Goal: Transaction & Acquisition: Purchase product/service

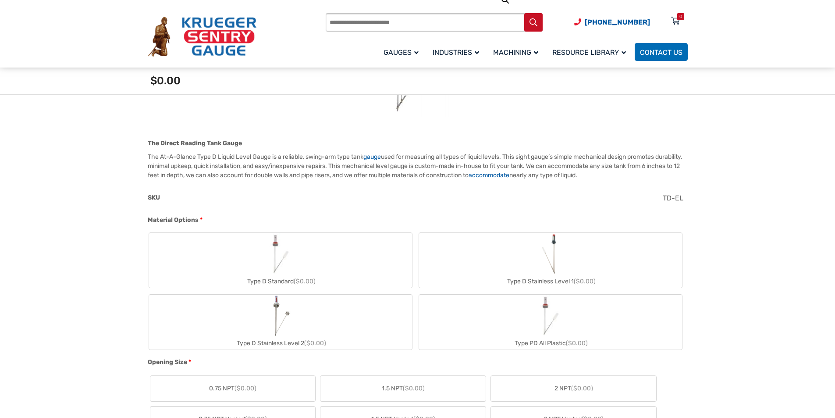
scroll to position [263, 0]
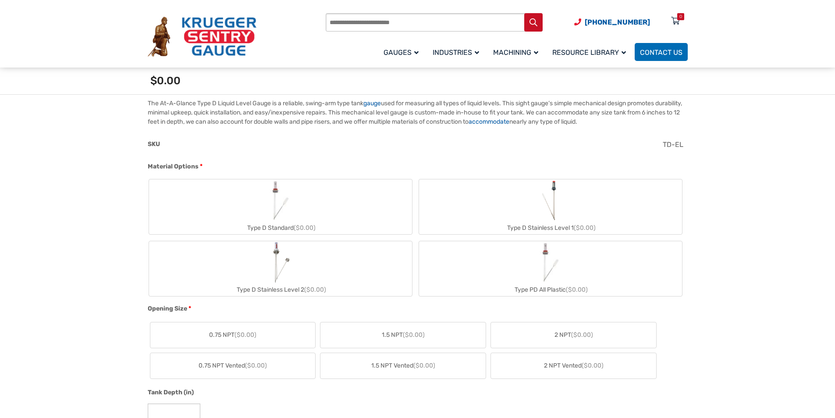
click at [277, 206] on img "Type D Standard" at bounding box center [280, 200] width 42 height 42
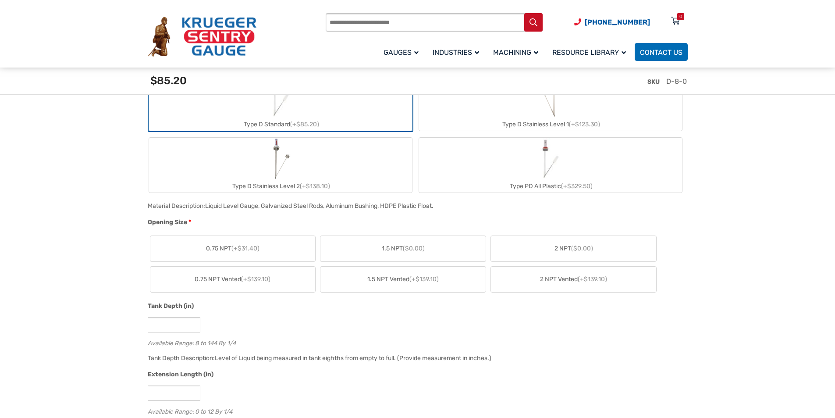
scroll to position [394, 0]
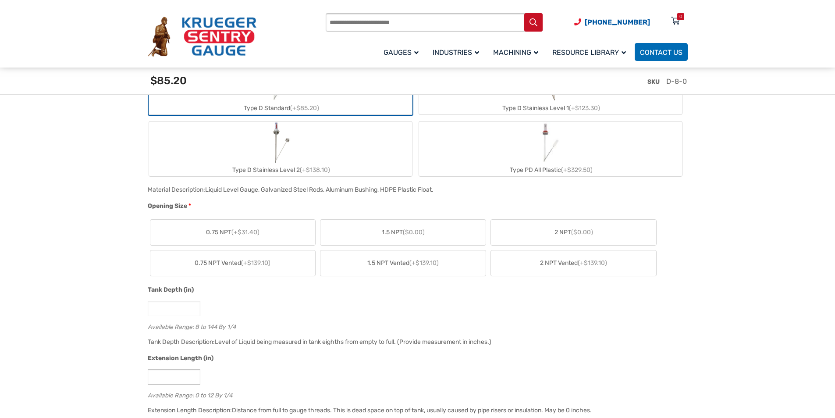
click at [574, 234] on span "($0.00)" at bounding box center [582, 231] width 22 height 7
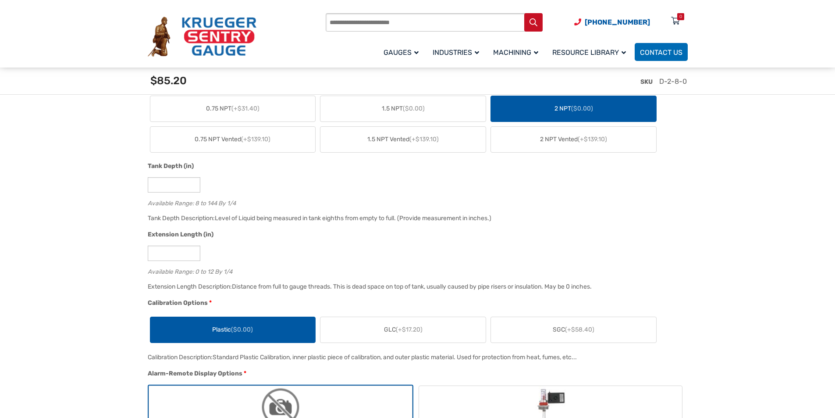
scroll to position [526, 0]
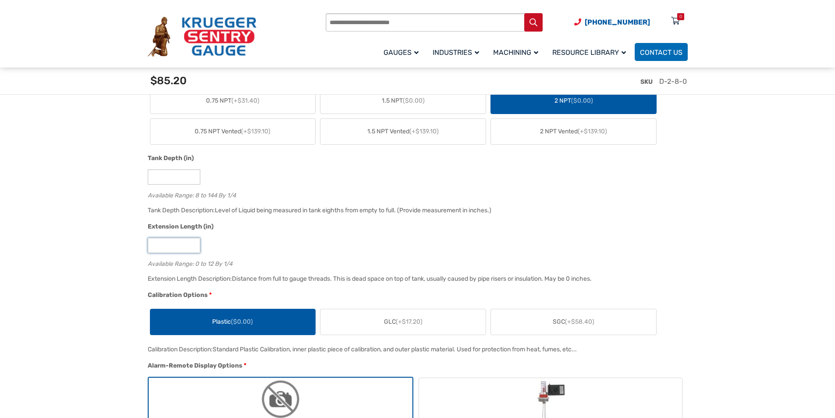
drag, startPoint x: 162, startPoint y: 245, endPoint x: 149, endPoint y: 245, distance: 13.1
click at [149, 245] on input "*" at bounding box center [174, 245] width 53 height 15
type input "*"
type input "**"
click at [161, 175] on input "*" at bounding box center [174, 176] width 53 height 15
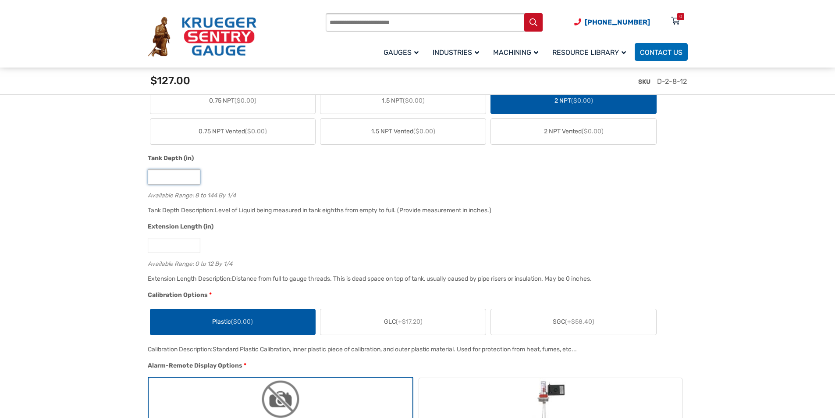
drag, startPoint x: 160, startPoint y: 180, endPoint x: 149, endPoint y: 179, distance: 11.9
click at [149, 179] on input "*" at bounding box center [174, 176] width 53 height 15
type input "**"
click at [164, 245] on input "**" at bounding box center [174, 245] width 53 height 15
type input "*"
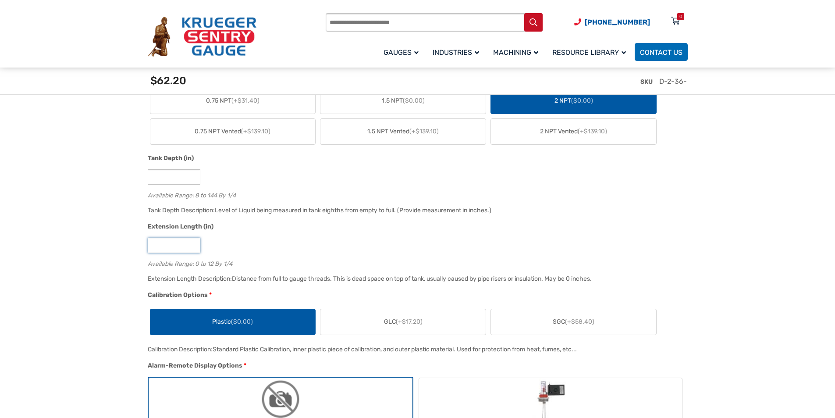
click at [192, 244] on input "*" at bounding box center [174, 245] width 53 height 15
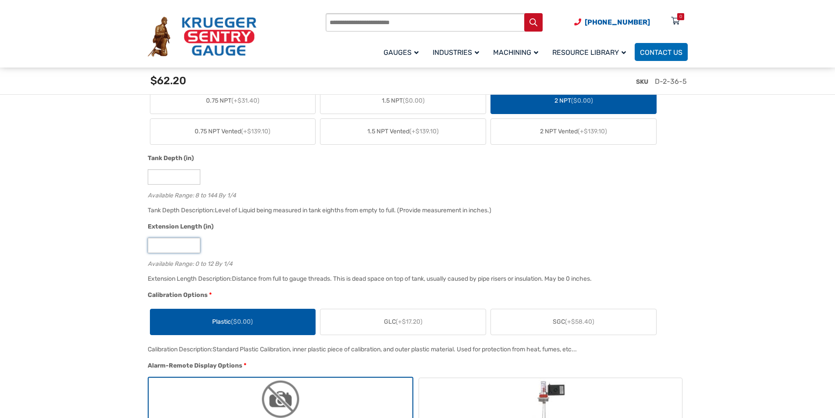
click at [192, 244] on input "*" at bounding box center [174, 245] width 53 height 15
type input "**"
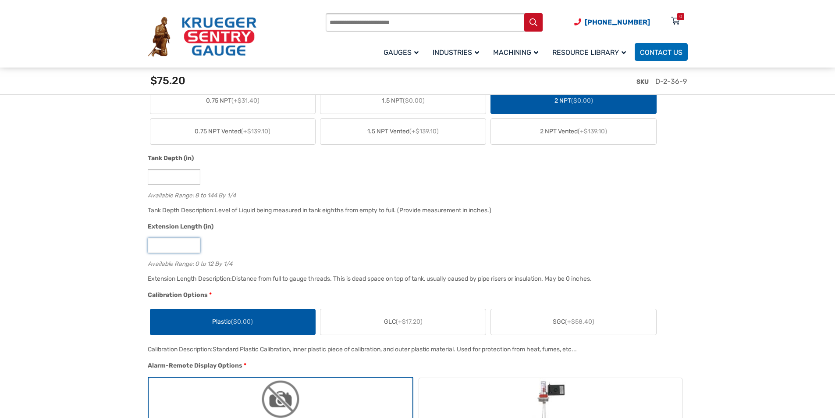
click at [192, 244] on input "**" at bounding box center [174, 245] width 53 height 15
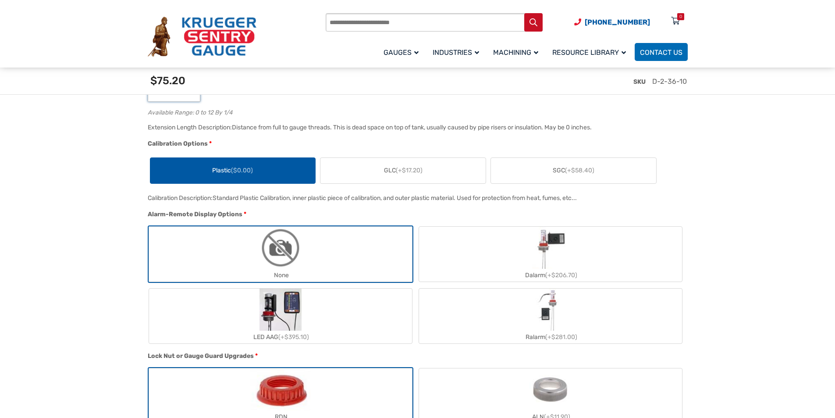
scroll to position [657, 0]
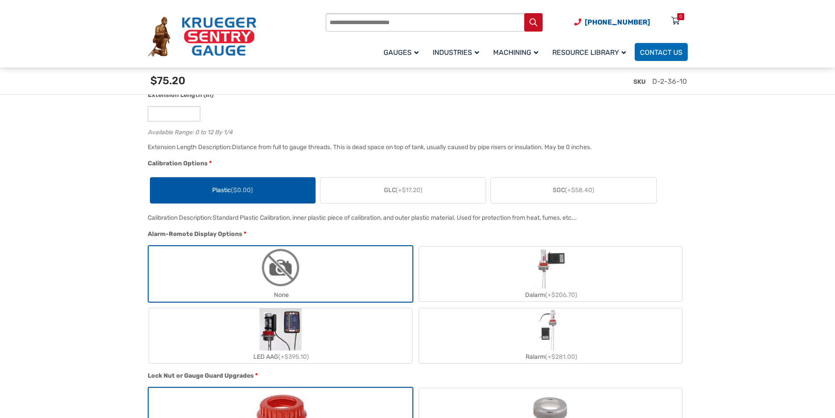
click at [401, 192] on span "(+$17.20)" at bounding box center [409, 189] width 27 height 7
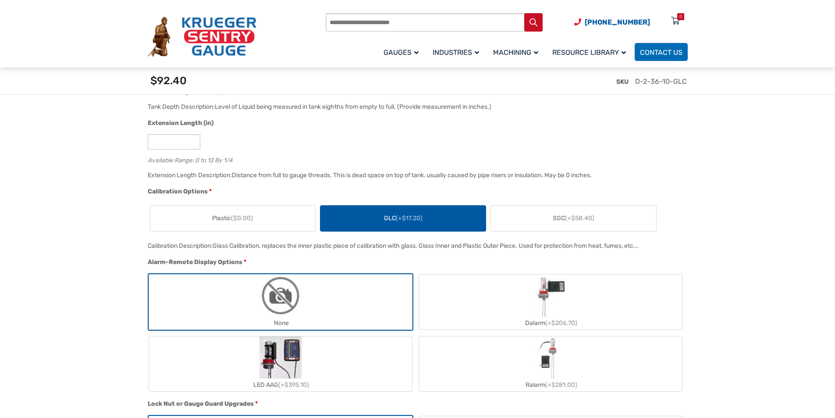
scroll to position [614, 0]
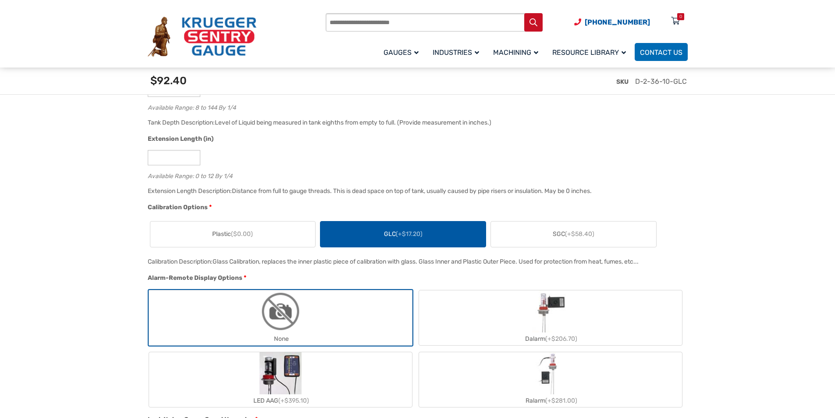
click at [530, 240] on label "SGC (+$58.40)" at bounding box center [573, 233] width 165 height 25
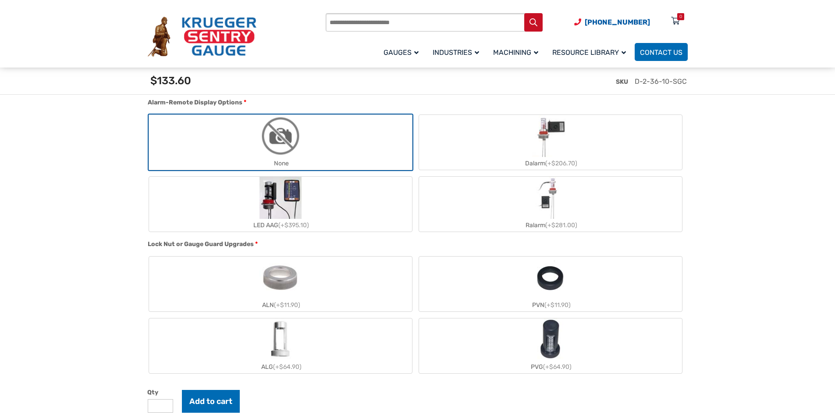
scroll to position [833, 0]
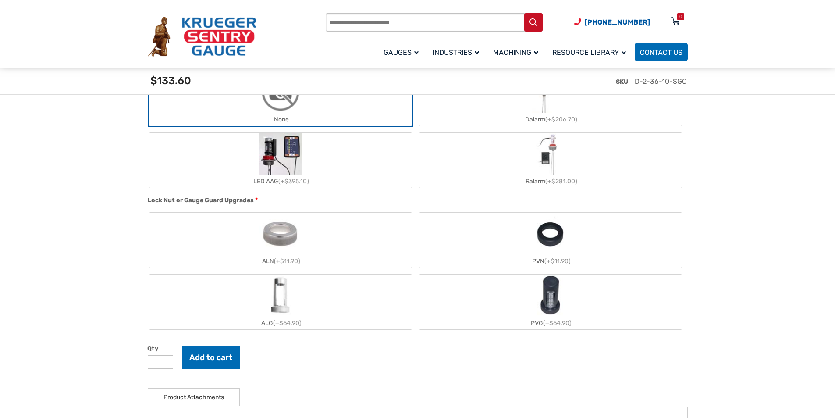
click at [275, 300] on img "ALG" at bounding box center [280, 295] width 26 height 42
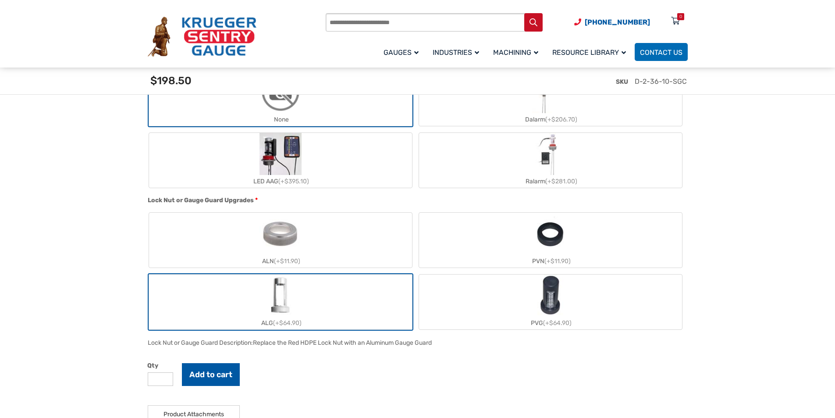
click at [212, 375] on button "Add to cart" at bounding box center [211, 374] width 58 height 23
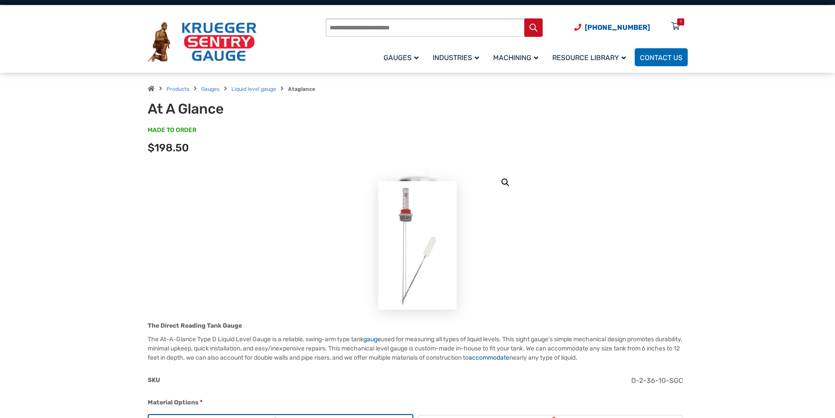
scroll to position [0, 0]
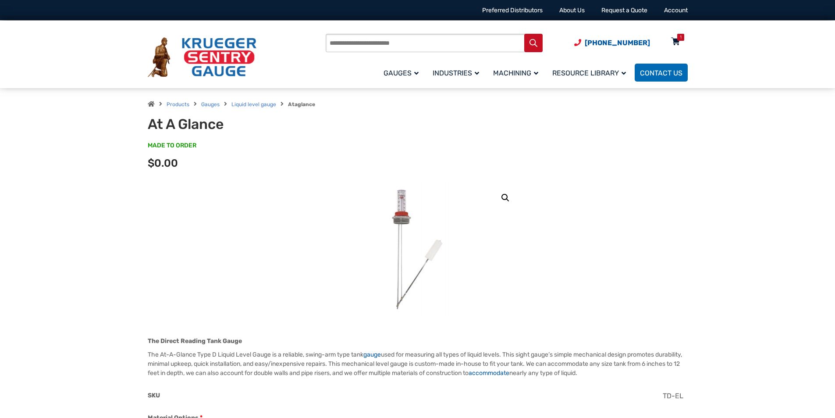
click at [681, 39] on div "1" at bounding box center [681, 37] width 2 height 7
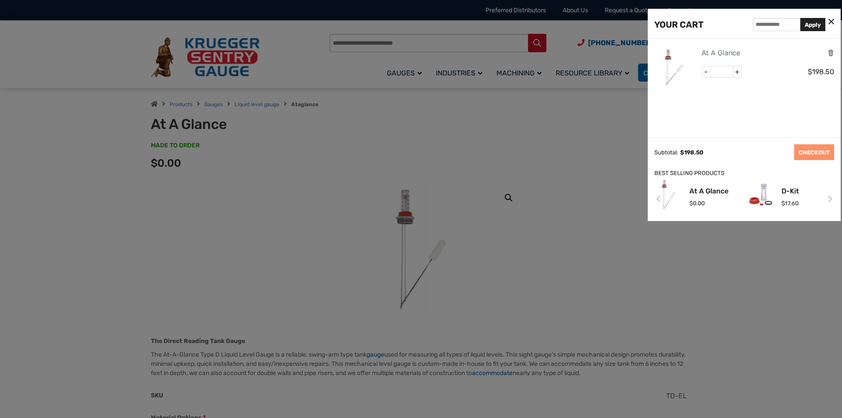
click at [831, 199] on link "Next" at bounding box center [829, 198] width 9 height 13
click at [724, 53] on link "At A Glance" at bounding box center [720, 52] width 39 height 11
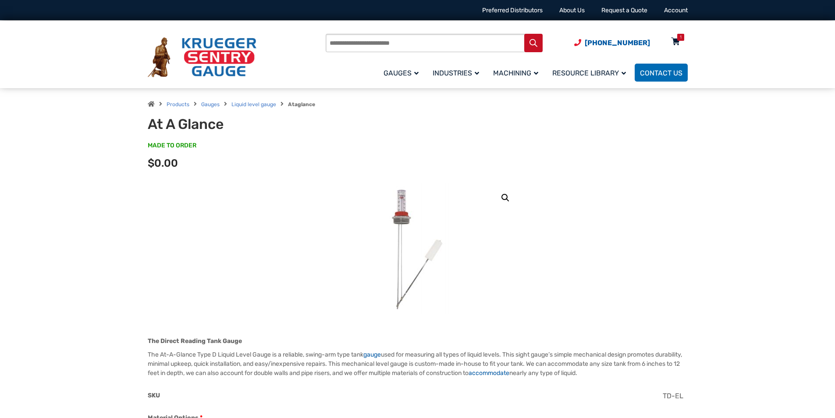
click at [677, 38] on div "1" at bounding box center [680, 37] width 7 height 7
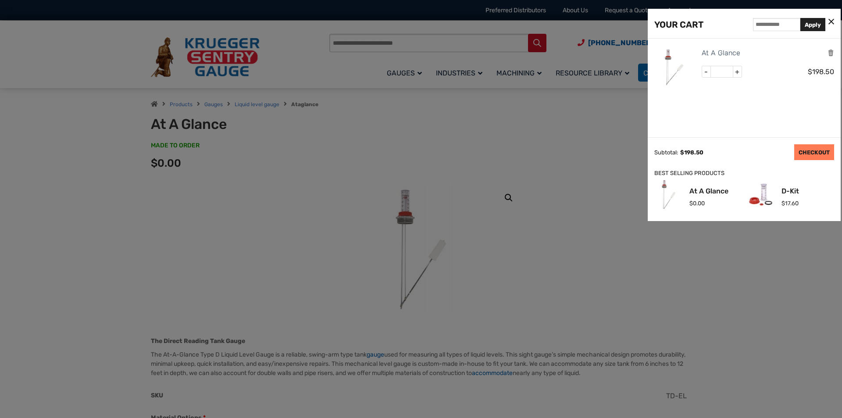
click at [811, 148] on link "CHECKOUT" at bounding box center [814, 152] width 40 height 16
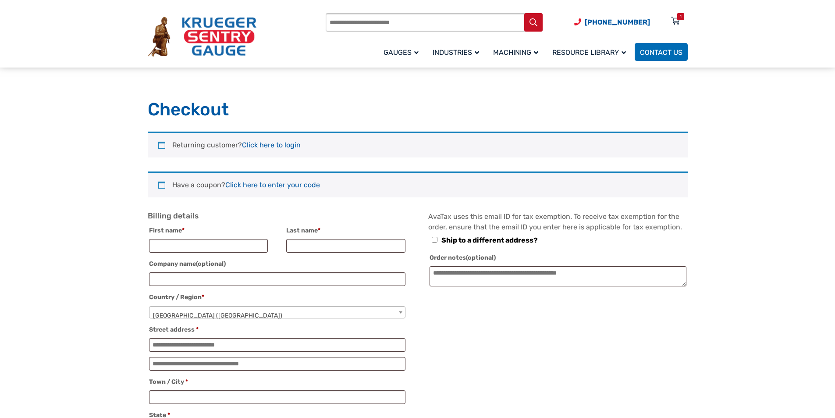
select select "**"
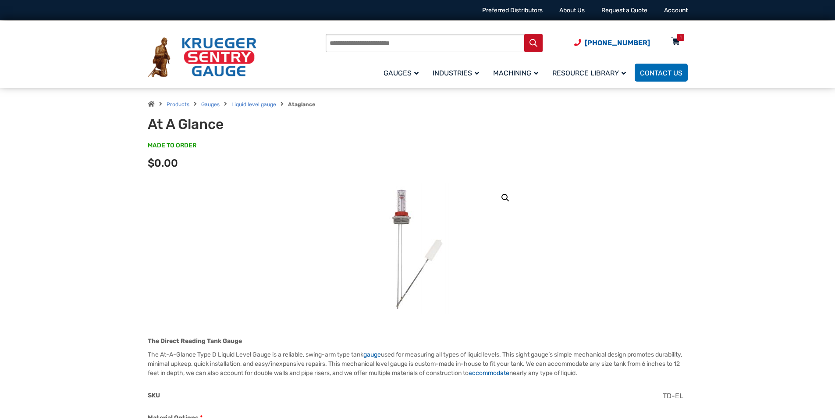
click at [677, 43] on icon at bounding box center [675, 42] width 9 height 14
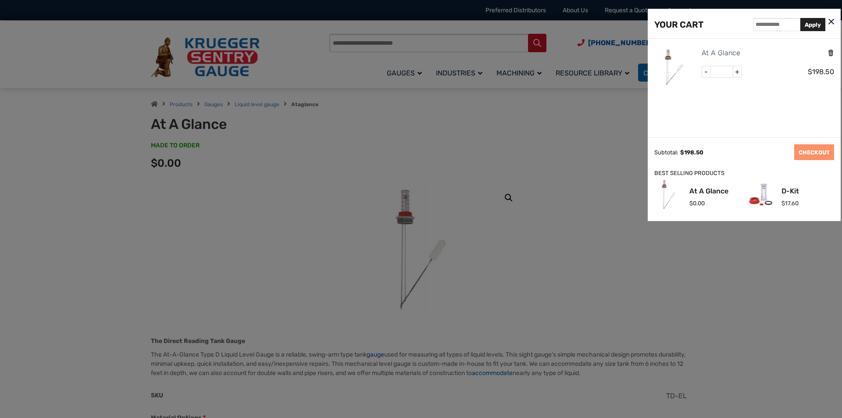
click at [833, 52] on icon "Remove this item" at bounding box center [830, 53] width 7 height 8
click at [516, 144] on div at bounding box center [421, 209] width 842 height 418
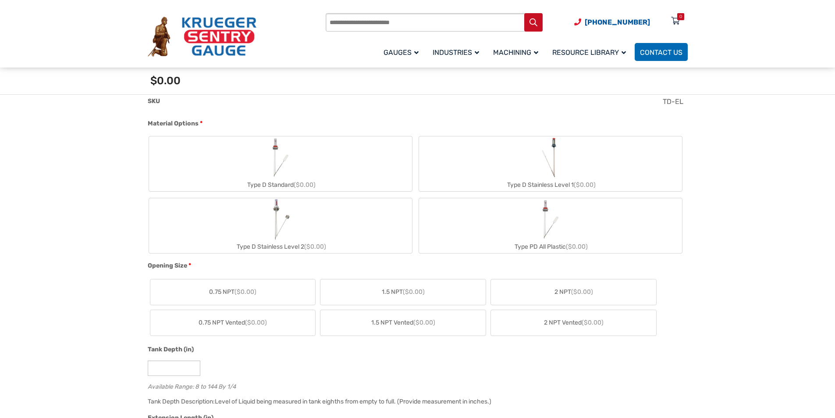
scroll to position [307, 0]
click at [301, 163] on img "Type D Standard" at bounding box center [280, 156] width 42 height 42
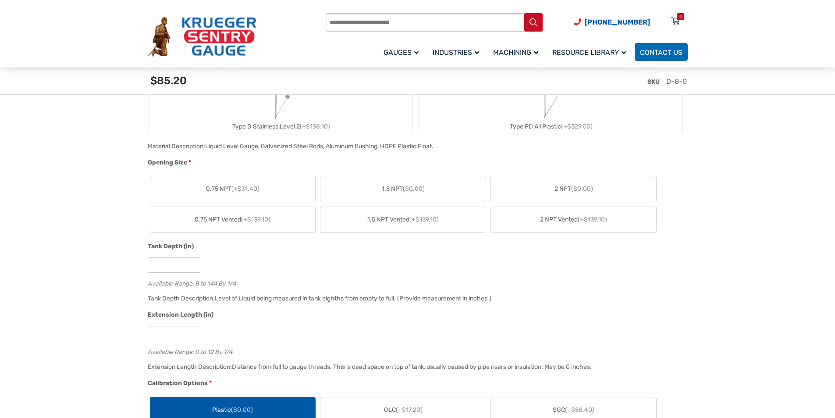
scroll to position [438, 0]
click at [530, 194] on label "2 NPT ($0.00)" at bounding box center [573, 188] width 165 height 25
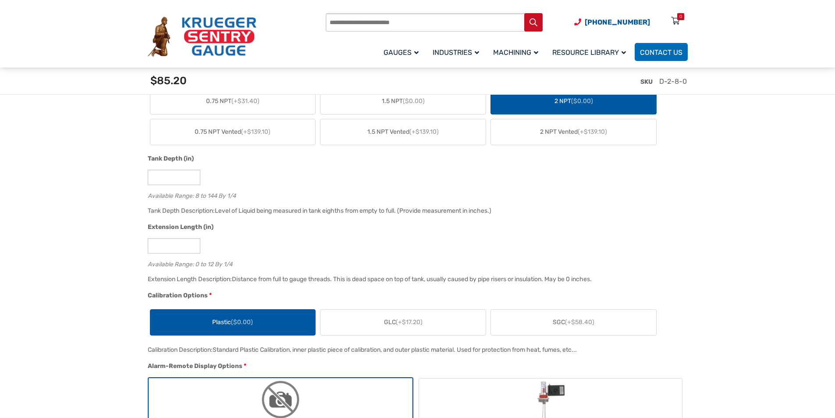
scroll to position [526, 0]
click at [160, 180] on input "*" at bounding box center [174, 176] width 53 height 15
drag, startPoint x: 160, startPoint y: 180, endPoint x: 148, endPoint y: 179, distance: 11.4
click at [148, 179] on input "*" at bounding box center [174, 176] width 53 height 15
type input "**"
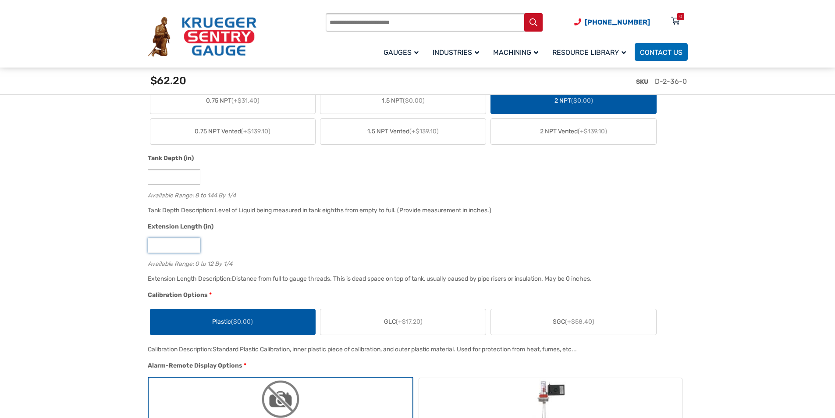
drag, startPoint x: 162, startPoint y: 244, endPoint x: 144, endPoint y: 244, distance: 18.0
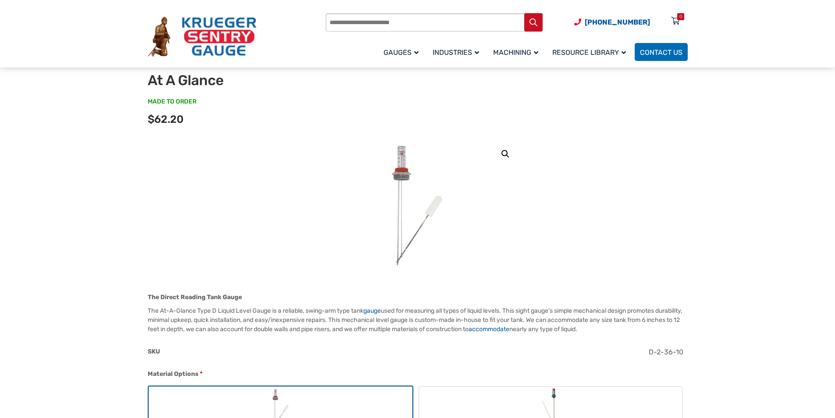
scroll to position [0, 0]
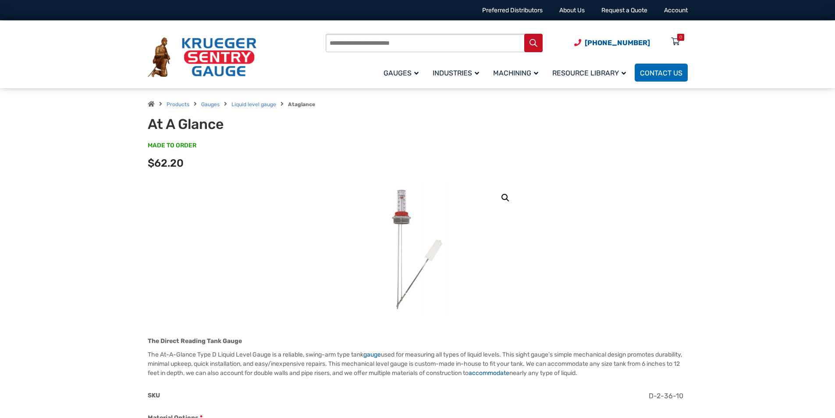
type input "**"
